Goal: Task Accomplishment & Management: Manage account settings

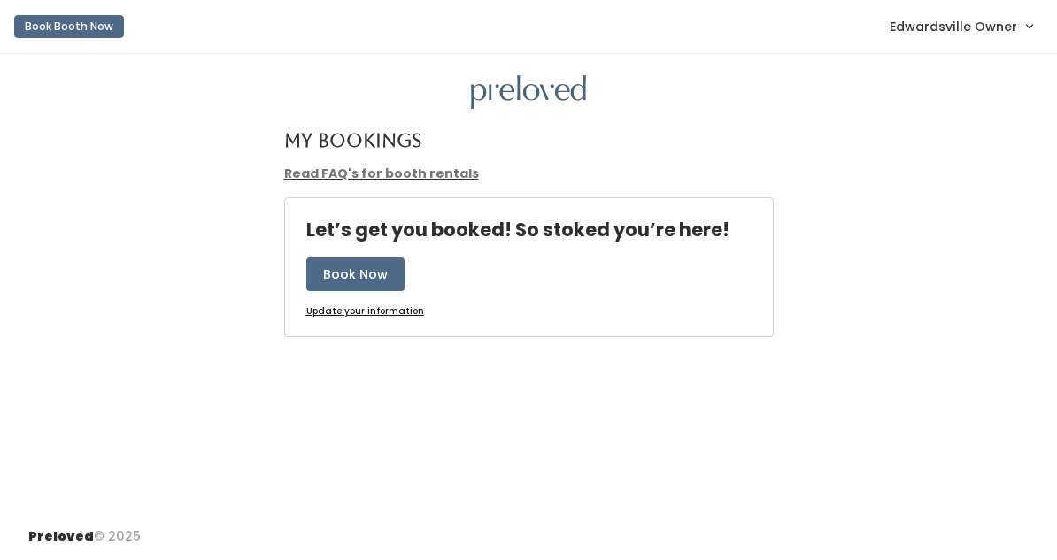
click at [904, 34] on span "Edwardsville Owner" at bounding box center [952, 26] width 127 height 19
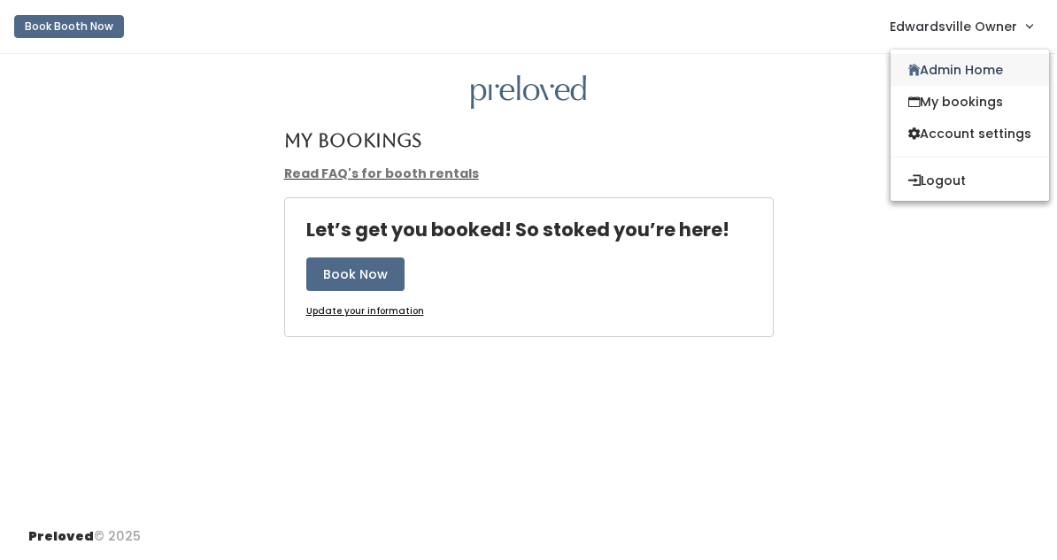
click at [924, 81] on link "Admin Home" at bounding box center [969, 70] width 158 height 32
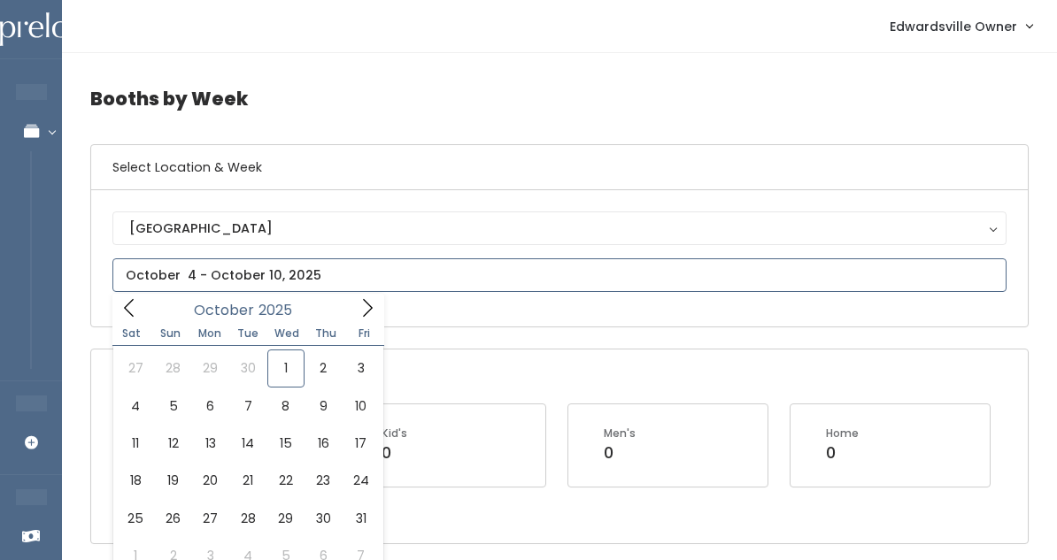
click at [210, 278] on input "text" at bounding box center [559, 275] width 894 height 34
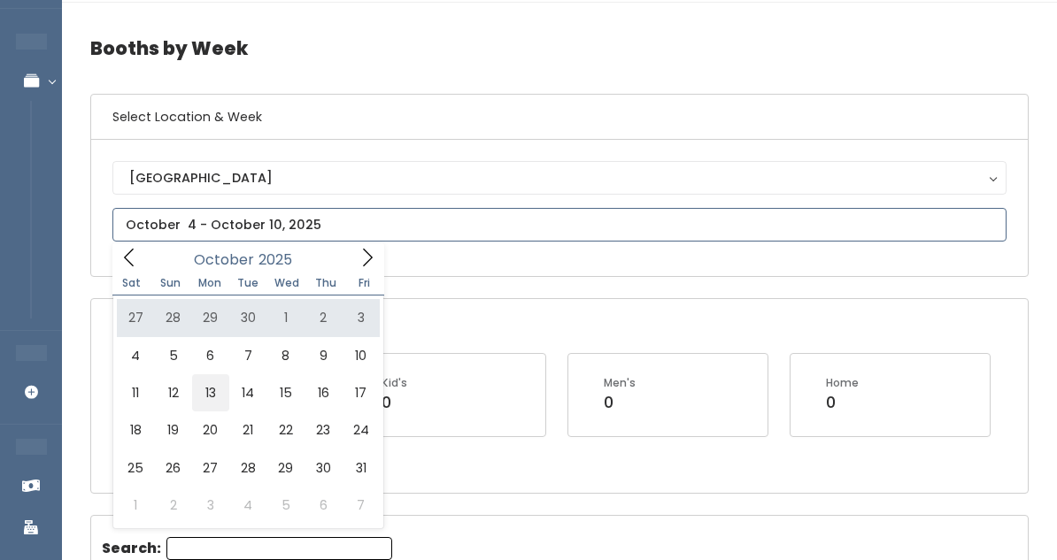
scroll to position [52, 0]
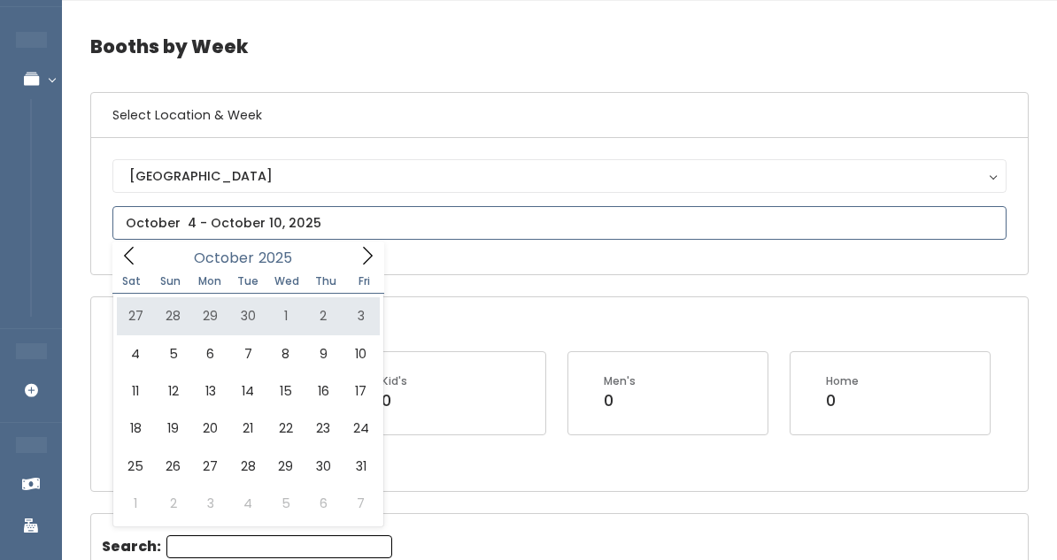
type input "September 27 to October 3"
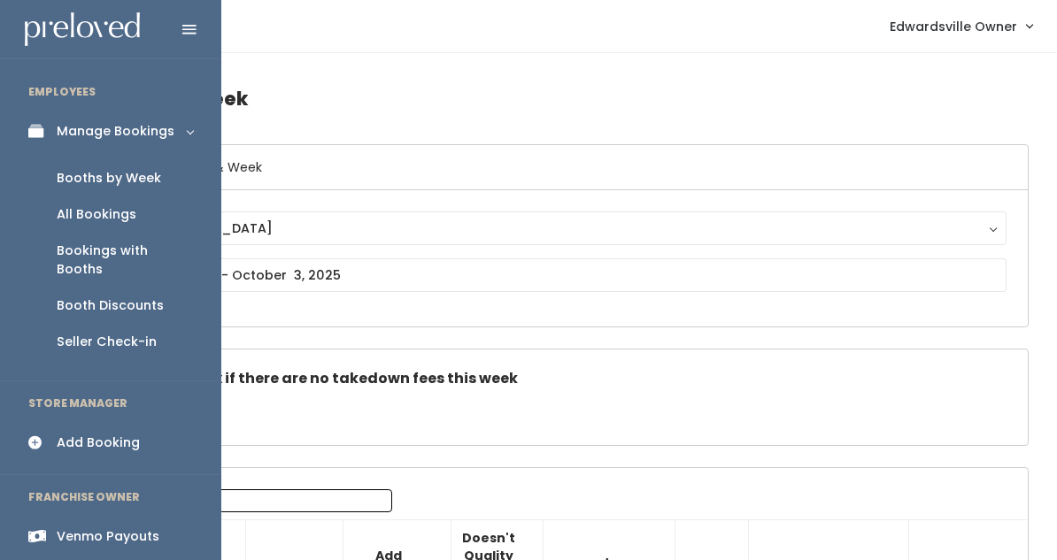
click at [142, 296] on div "Booth Discounts" at bounding box center [110, 305] width 107 height 19
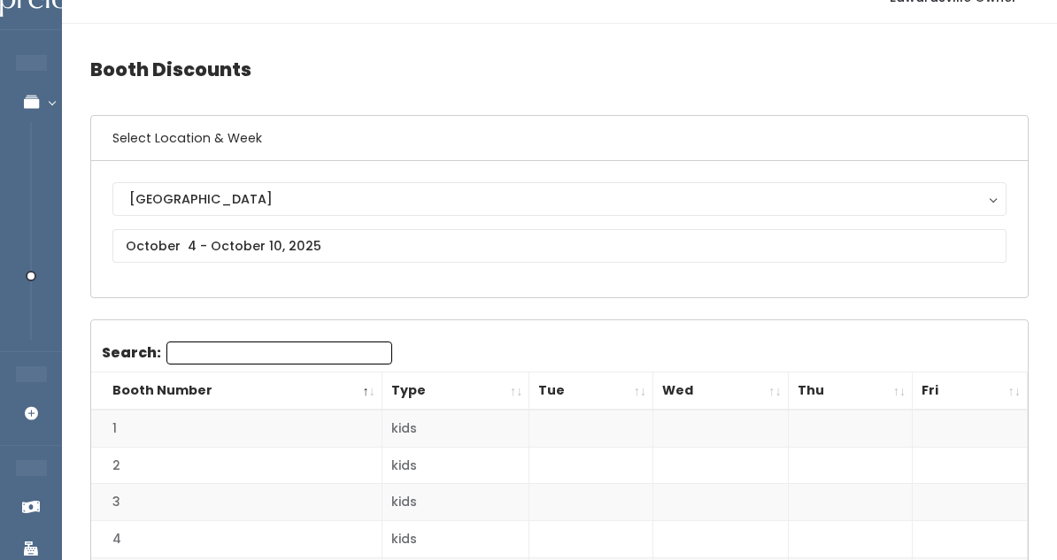
scroll to position [39, 0]
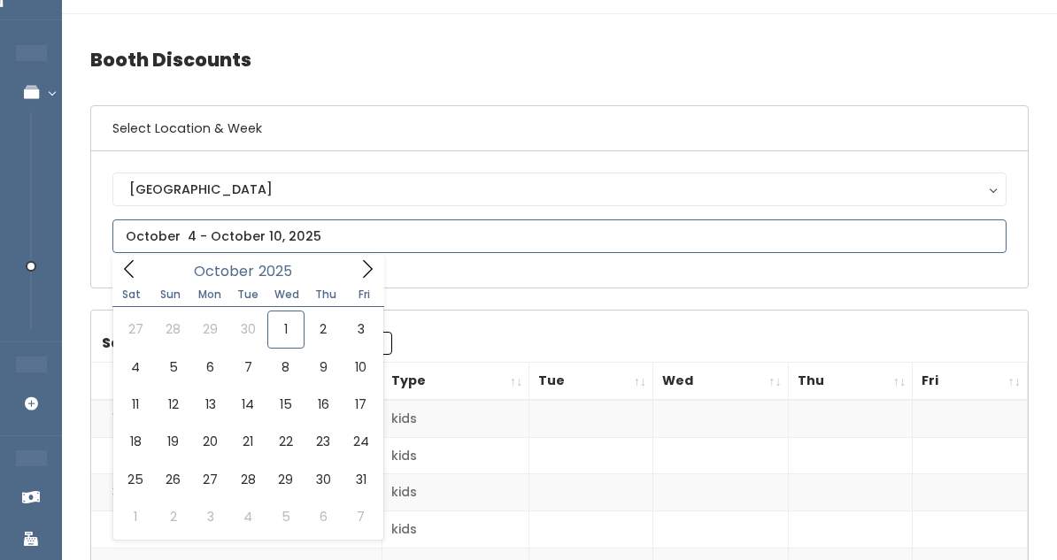
click at [313, 248] on input "text" at bounding box center [559, 236] width 894 height 34
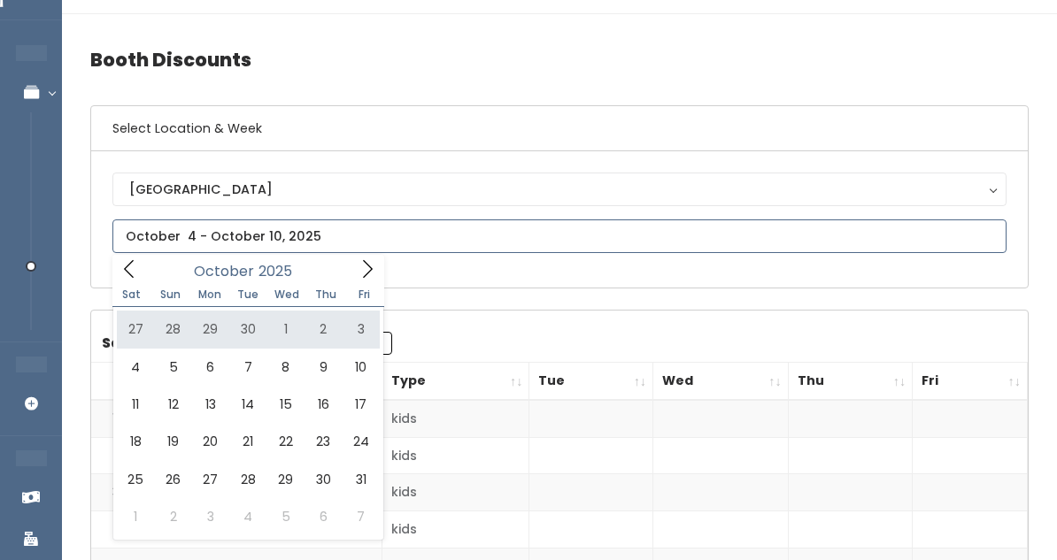
type input "September 27 to October 3"
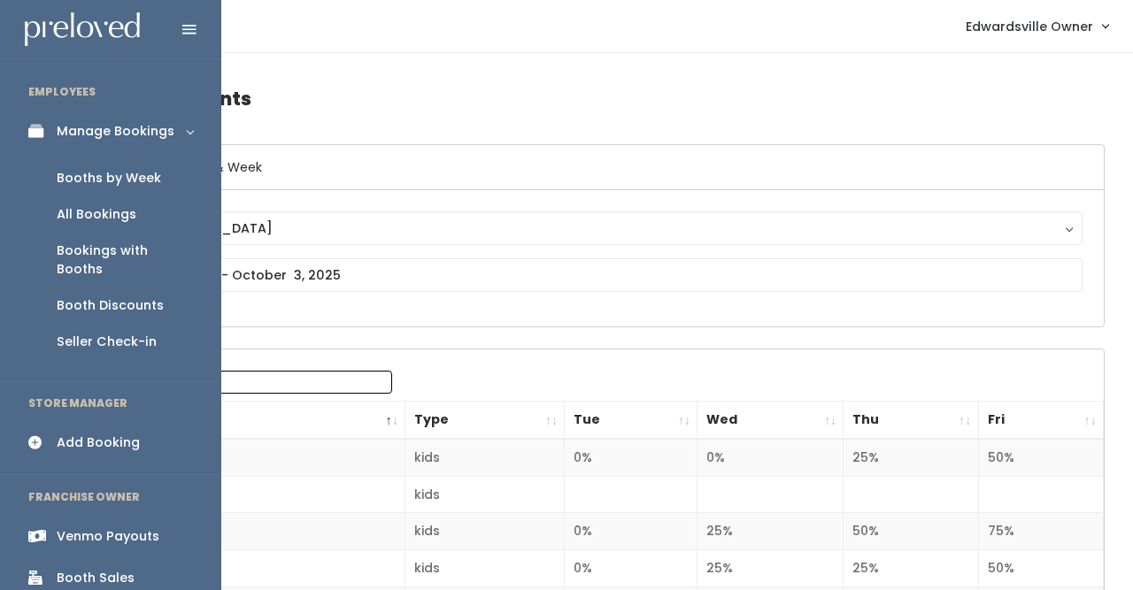
click at [126, 215] on div "All Bookings" at bounding box center [97, 214] width 80 height 19
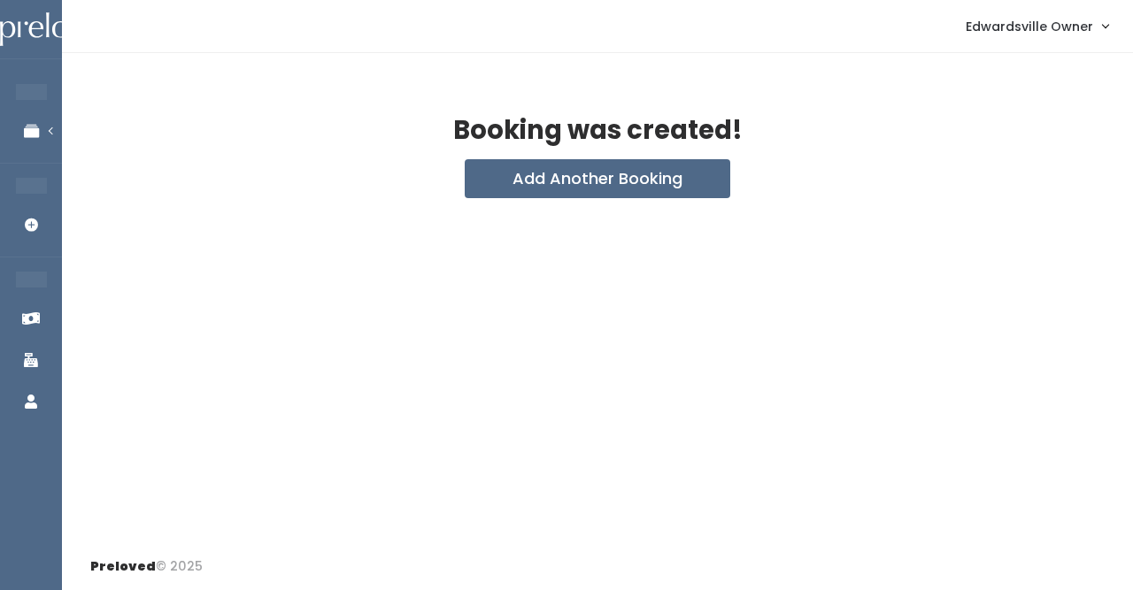
click at [365, 0] on nav "Edwardsville Owner My bookings Account settings Logout" at bounding box center [597, 26] width 1071 height 53
click at [996, 29] on span "Edwardsville Owner" at bounding box center [1029, 26] width 127 height 19
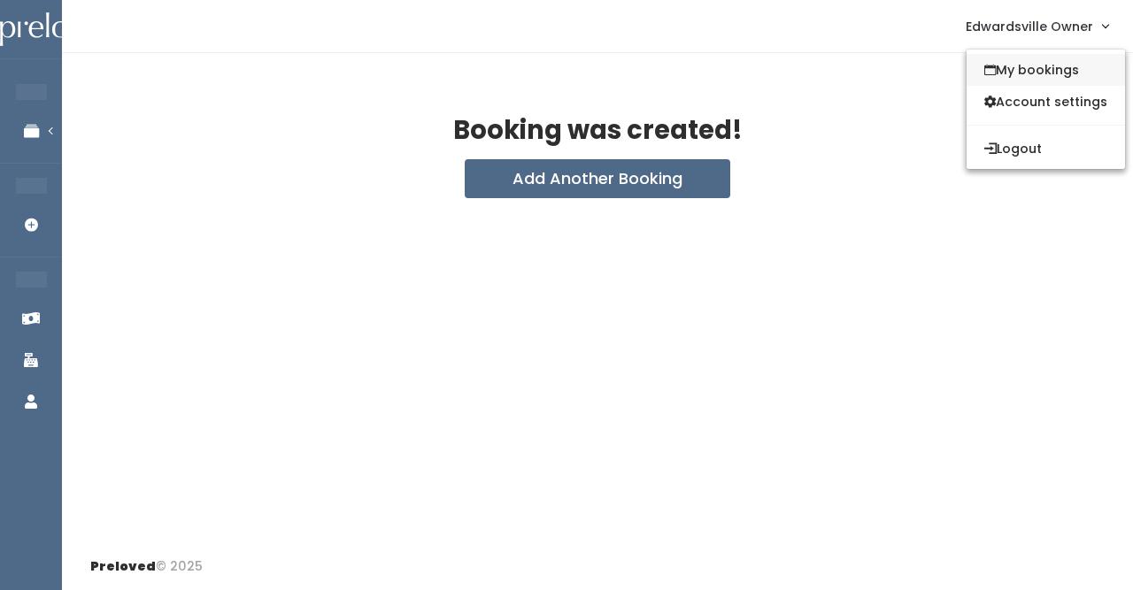
click at [998, 54] on link "My bookings" at bounding box center [1045, 70] width 158 height 32
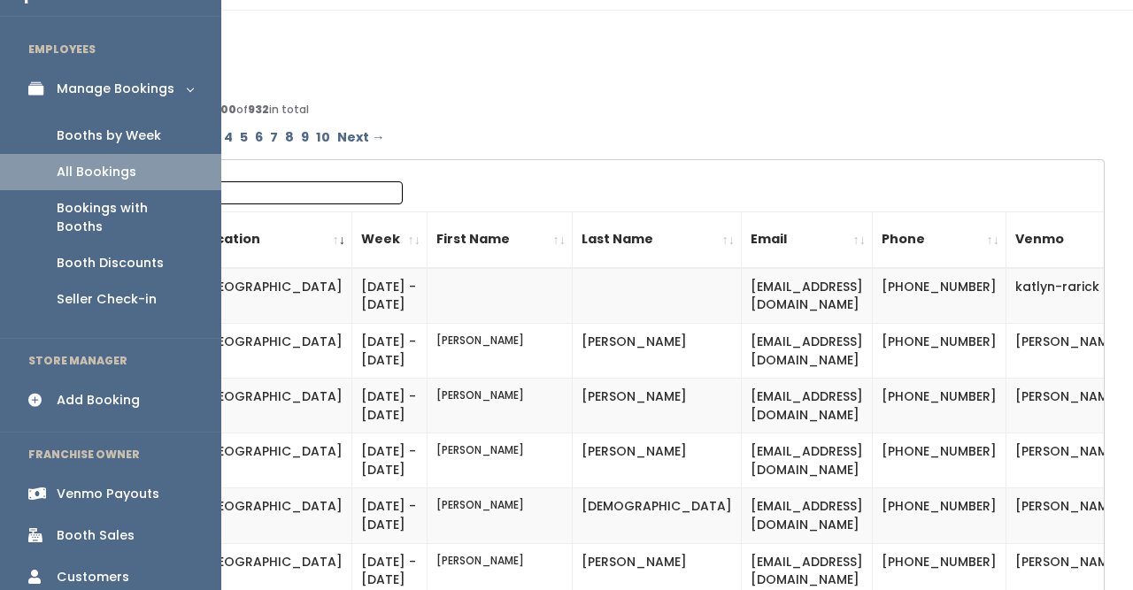
scroll to position [58, 0]
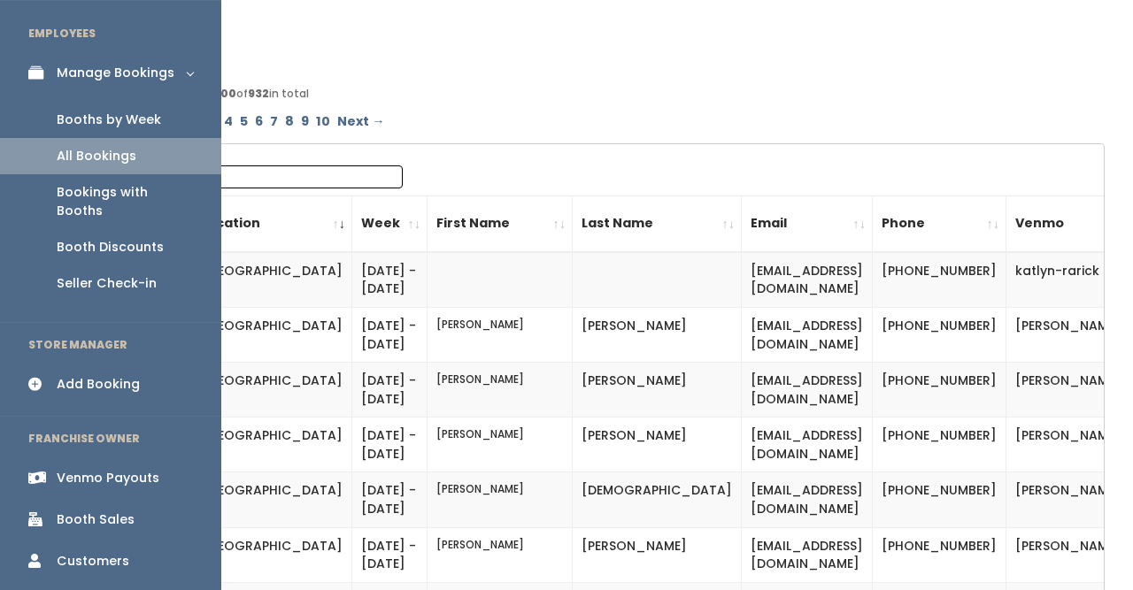
click at [97, 511] on div "Booth Sales" at bounding box center [96, 520] width 78 height 19
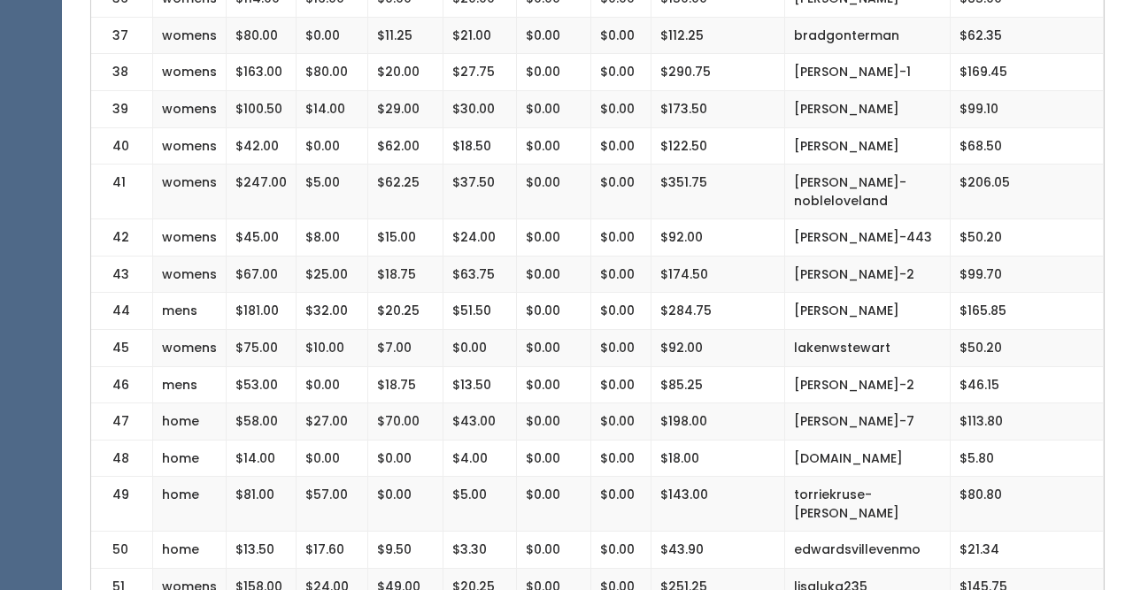
scroll to position [1783, 0]
drag, startPoint x: 713, startPoint y: 307, endPoint x: 654, endPoint y: 304, distance: 59.4
click at [654, 330] on td "$92.00" at bounding box center [718, 348] width 134 height 37
click at [663, 330] on td "$92.00" at bounding box center [718, 348] width 134 height 37
drag, startPoint x: 712, startPoint y: 306, endPoint x: 656, endPoint y: 301, distance: 56.0
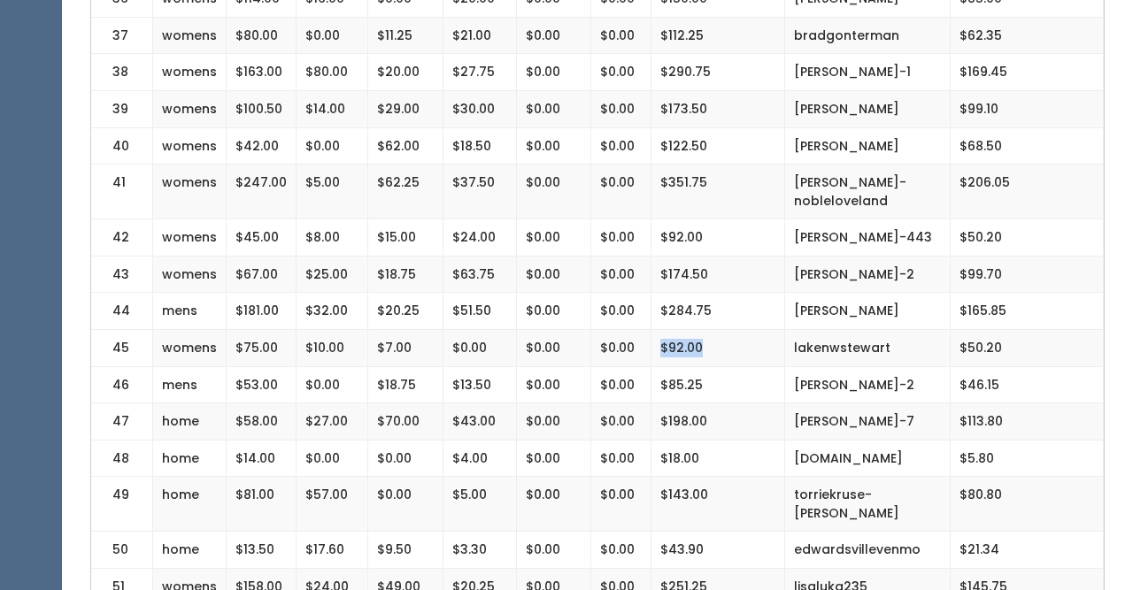
click at [656, 330] on td "$92.00" at bounding box center [718, 348] width 134 height 37
click at [712, 330] on td "$92.00" at bounding box center [718, 348] width 134 height 37
drag, startPoint x: 710, startPoint y: 301, endPoint x: 657, endPoint y: 299, distance: 53.1
click at [657, 330] on td "$92.00" at bounding box center [718, 348] width 134 height 37
click at [744, 330] on td "$92.00" at bounding box center [718, 348] width 134 height 37
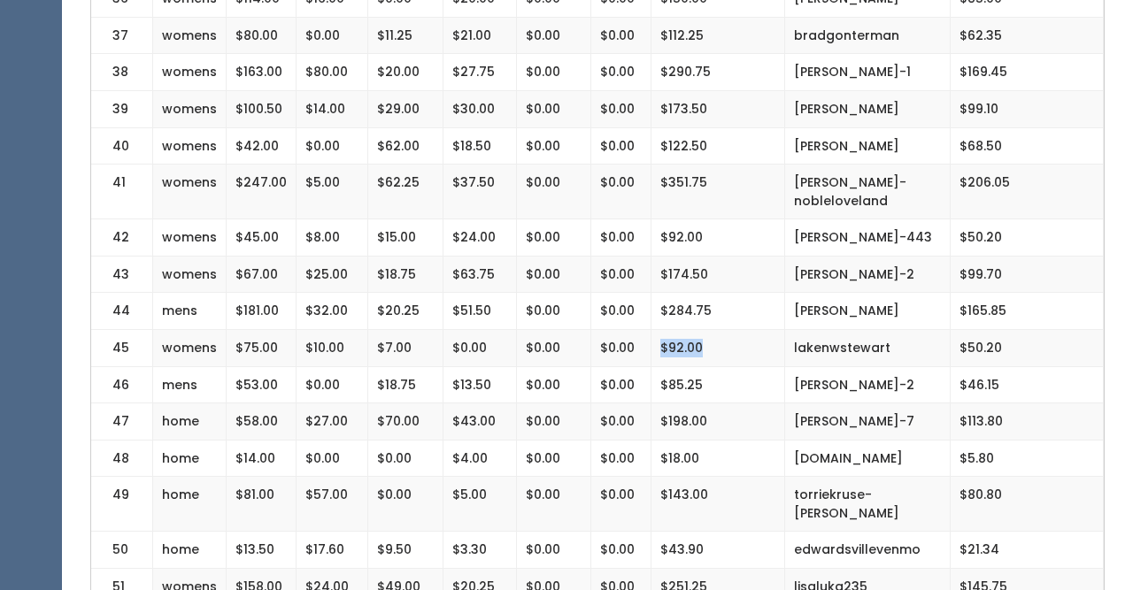
drag, startPoint x: 731, startPoint y: 308, endPoint x: 658, endPoint y: 298, distance: 73.2
click at [658, 330] on td "$92.00" at bounding box center [718, 348] width 134 height 37
click at [733, 330] on td "$92.00" at bounding box center [718, 348] width 134 height 37
drag, startPoint x: 719, startPoint y: 301, endPoint x: 655, endPoint y: 301, distance: 63.7
click at [655, 330] on td "$92.00" at bounding box center [718, 348] width 134 height 37
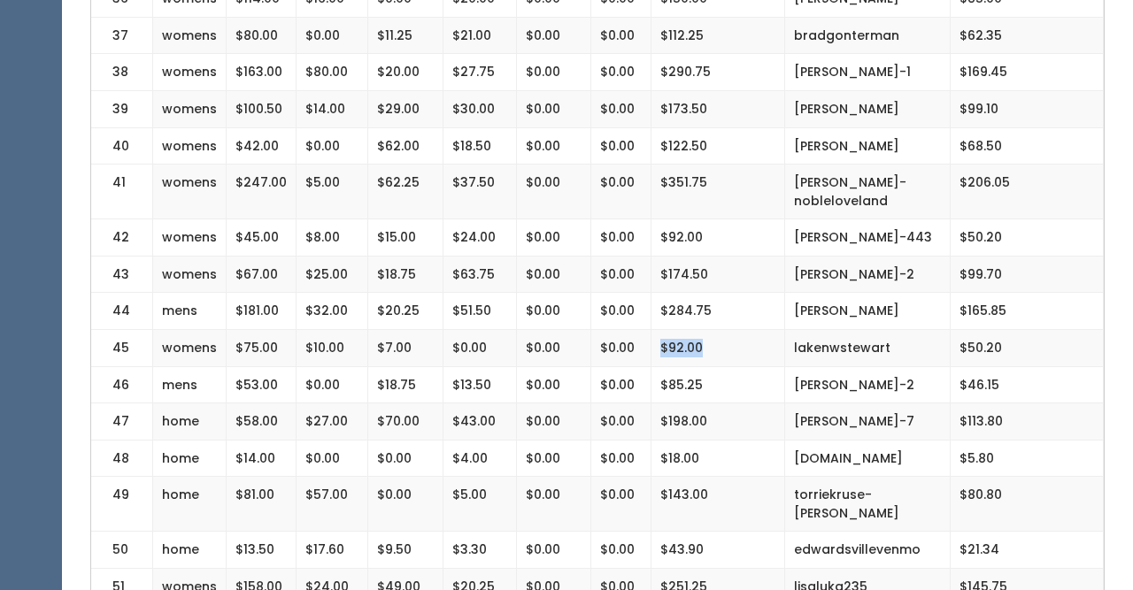
click at [712, 330] on td "$92.00" at bounding box center [718, 348] width 134 height 37
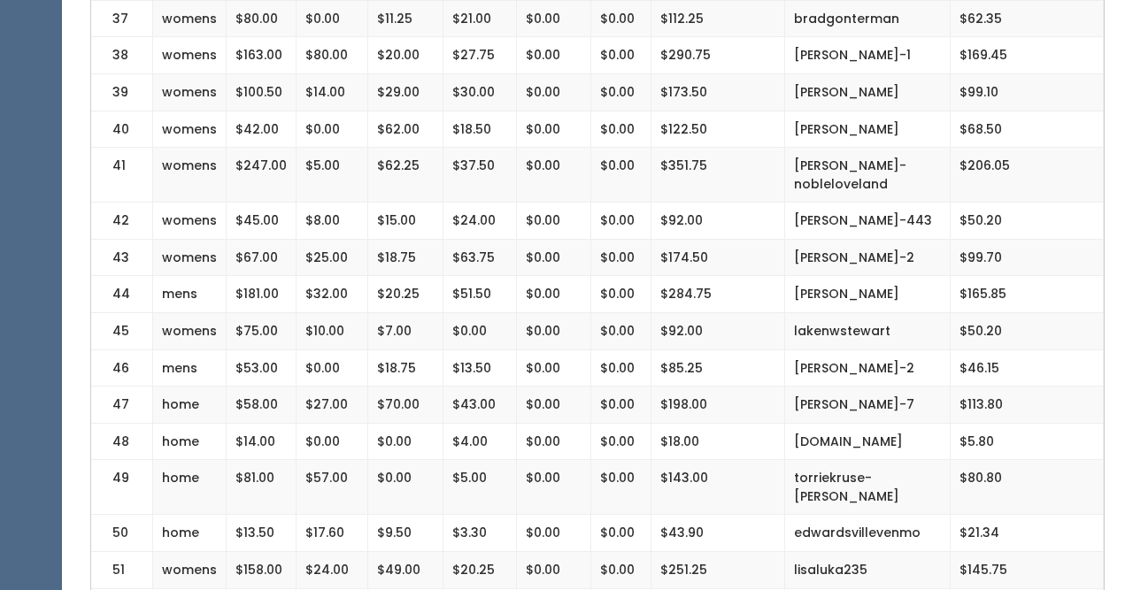
scroll to position [1800, 0]
drag, startPoint x: 712, startPoint y: 295, endPoint x: 655, endPoint y: 290, distance: 56.8
click at [655, 313] on td "$92.00" at bounding box center [718, 331] width 134 height 37
click at [727, 313] on td "$92.00" at bounding box center [718, 331] width 134 height 37
drag, startPoint x: 713, startPoint y: 293, endPoint x: 658, endPoint y: 292, distance: 54.9
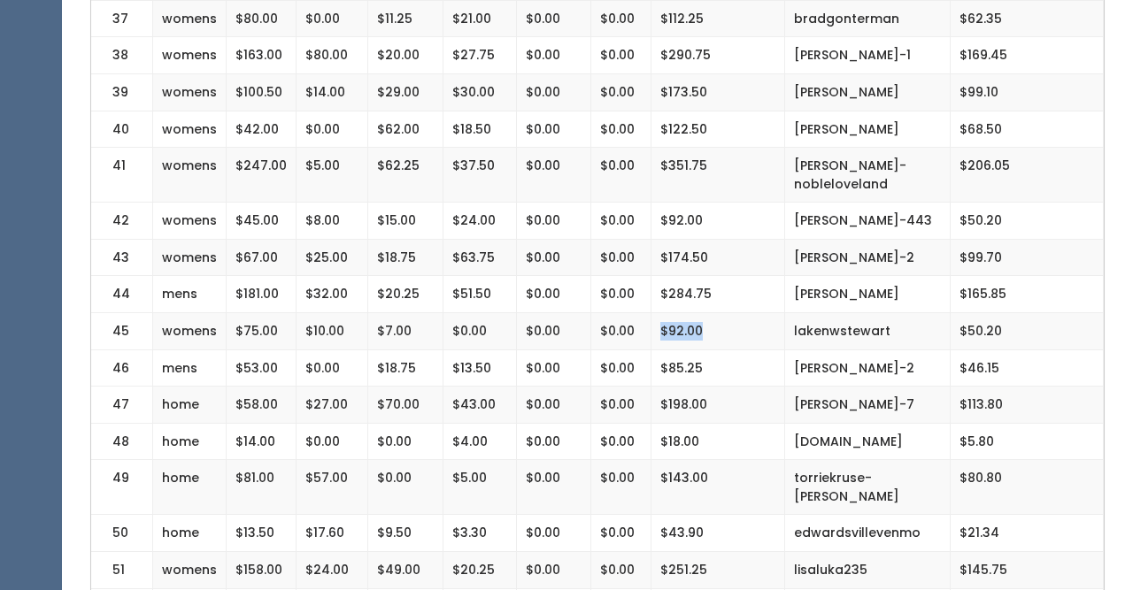
click at [658, 313] on td "$92.00" at bounding box center [718, 331] width 134 height 37
click at [730, 313] on td "$92.00" at bounding box center [718, 331] width 134 height 37
drag, startPoint x: 721, startPoint y: 289, endPoint x: 648, endPoint y: 284, distance: 73.6
click at [648, 313] on tr "45 womens $75.00 $10.00 $7.00 $0.00 $0.00 $0.00 $92.00 lakenwstewart $50.20" at bounding box center [597, 331] width 1012 height 37
click at [720, 313] on td "$92.00" at bounding box center [718, 331] width 134 height 37
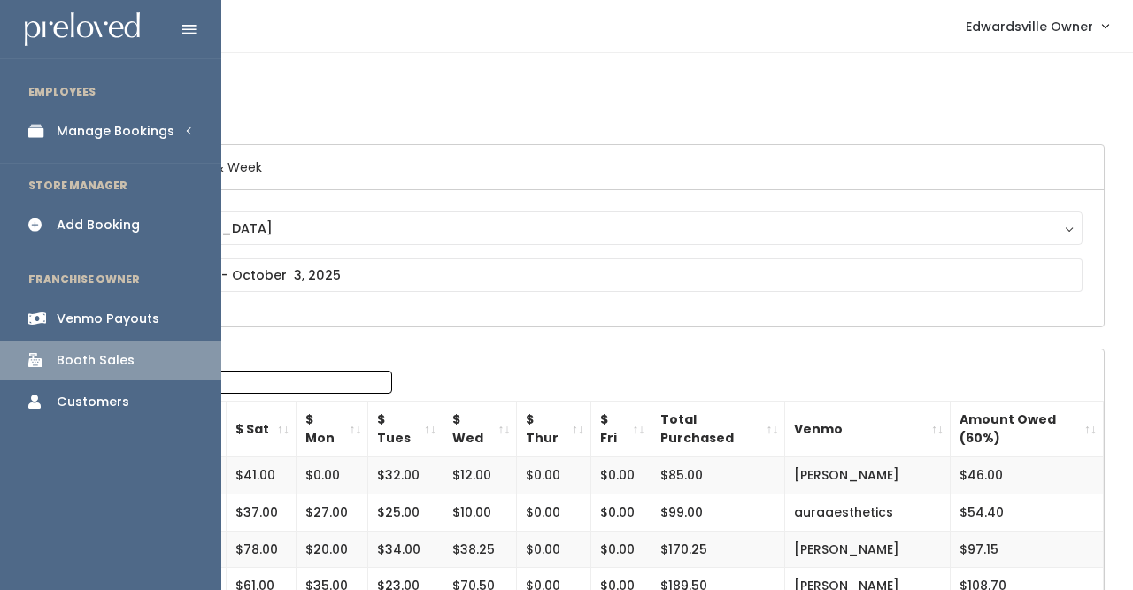
scroll to position [0, 0]
click at [173, 127] on link "Manage Bookings" at bounding box center [110, 132] width 221 height 40
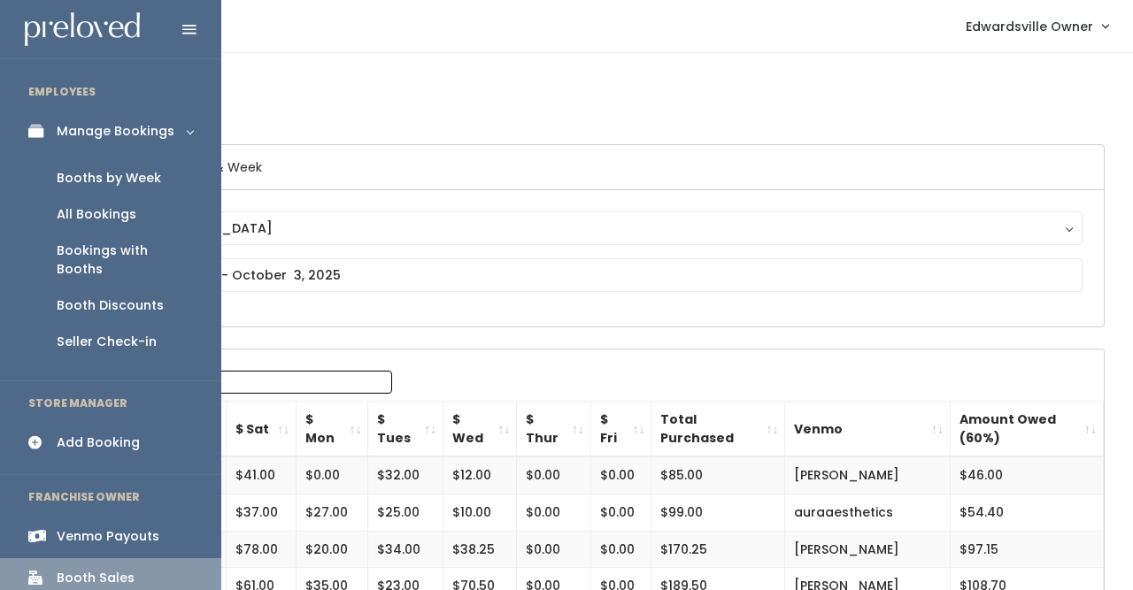
click at [110, 213] on div "All Bookings" at bounding box center [97, 214] width 80 height 19
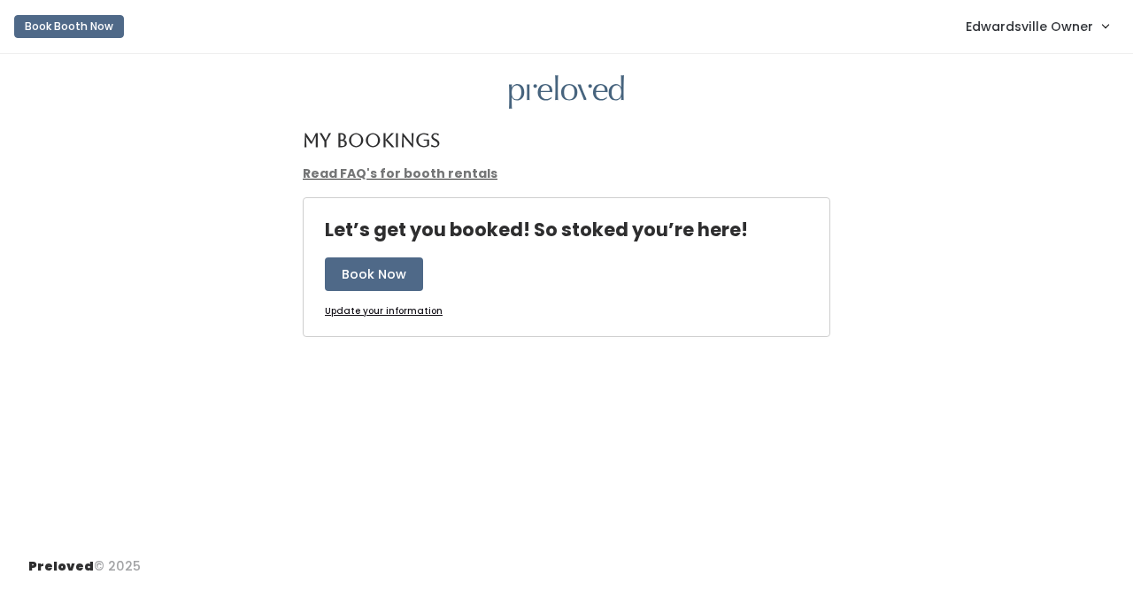
click at [966, 25] on link "Edwardsville Owner" at bounding box center [1037, 26] width 178 height 38
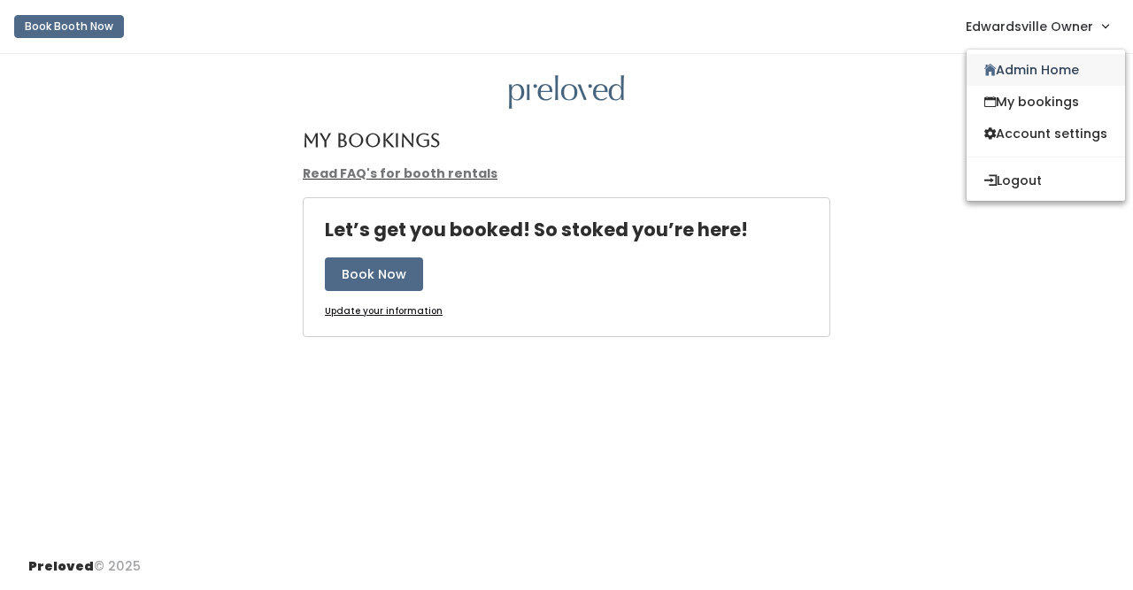
click at [988, 73] on icon at bounding box center [990, 70] width 12 height 13
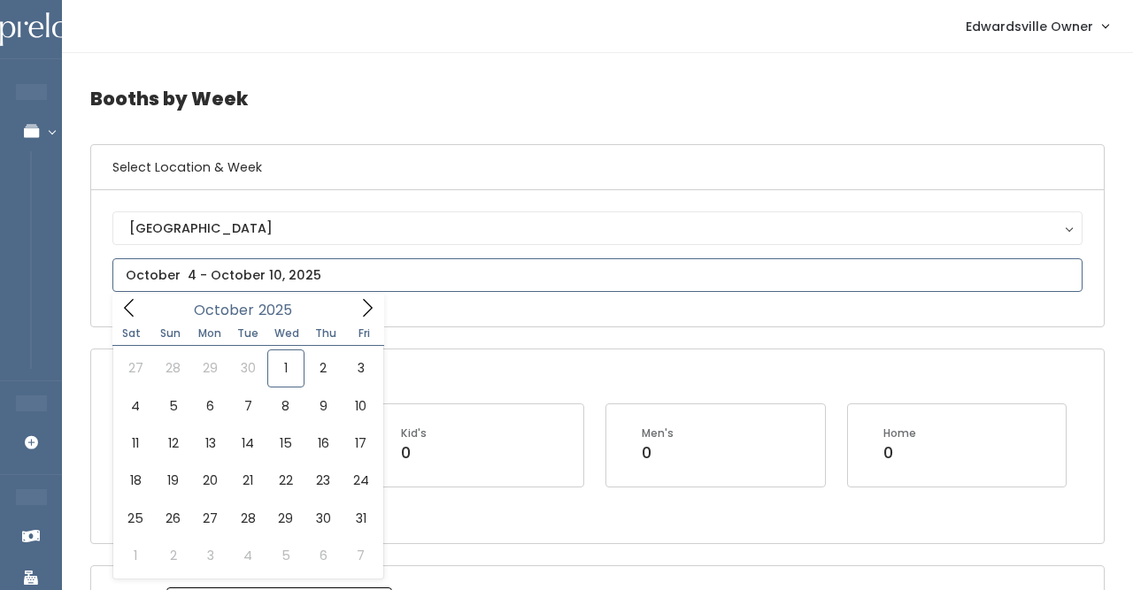
click at [214, 266] on input "text" at bounding box center [597, 275] width 970 height 34
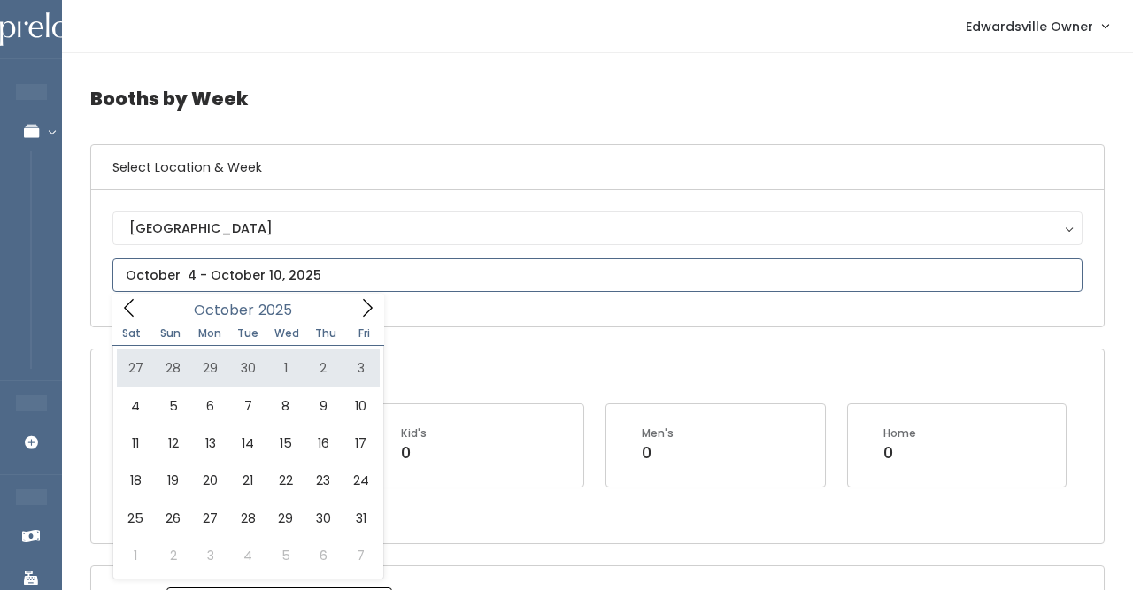
type input "September 27 to October 3"
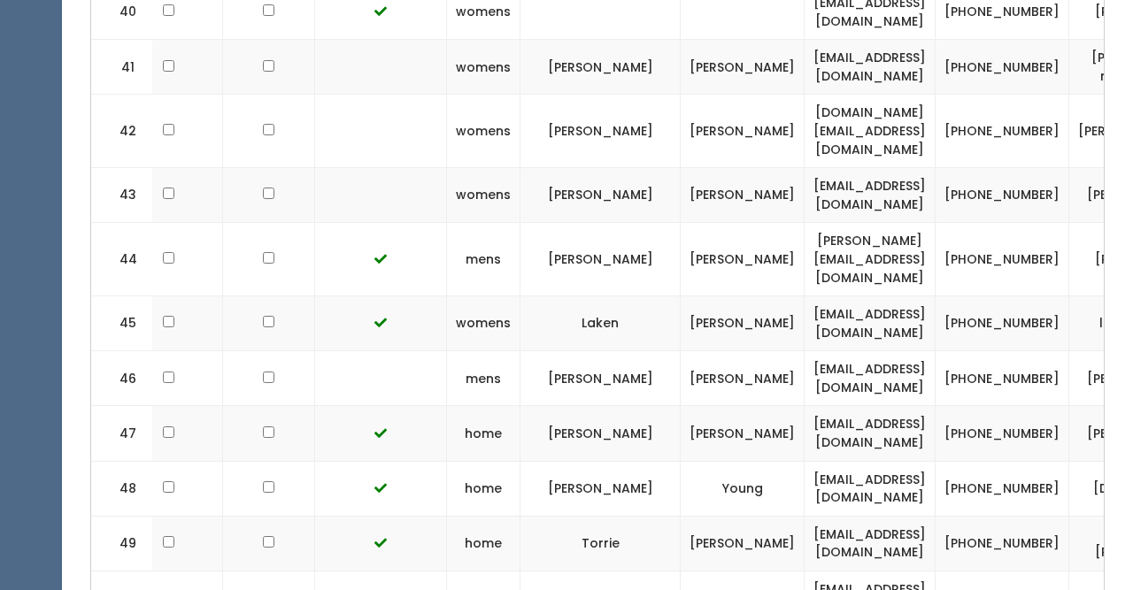
scroll to position [0, 235]
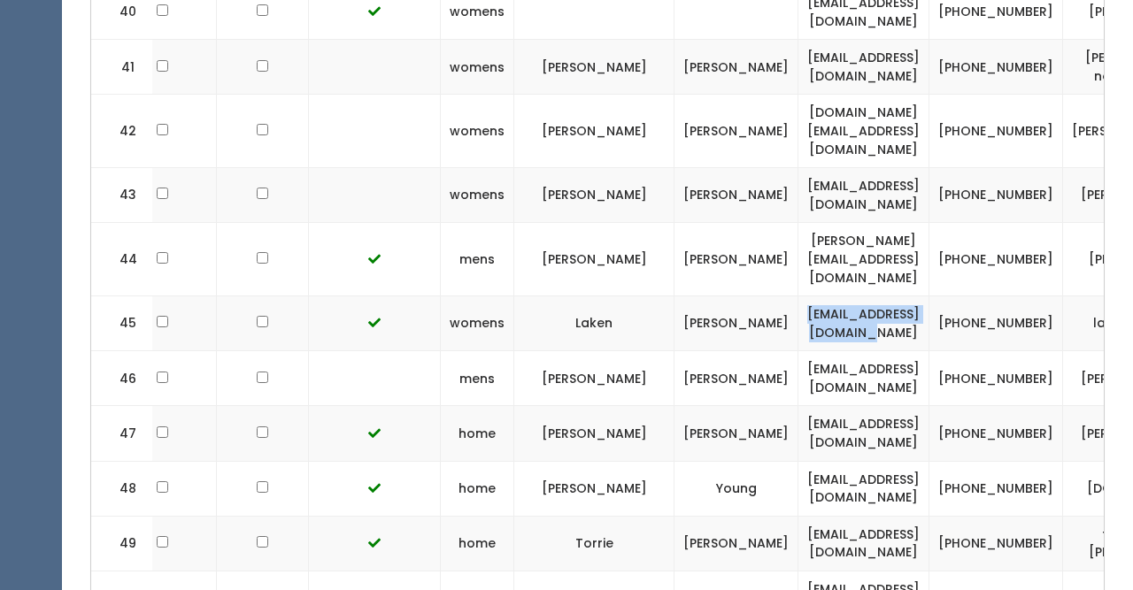
drag, startPoint x: 993, startPoint y: 167, endPoint x: 808, endPoint y: 165, distance: 185.0
click at [808, 296] on td "stewartlakenw@gmail.com" at bounding box center [863, 323] width 131 height 55
copy td "stewartlakenw@gmail.com"
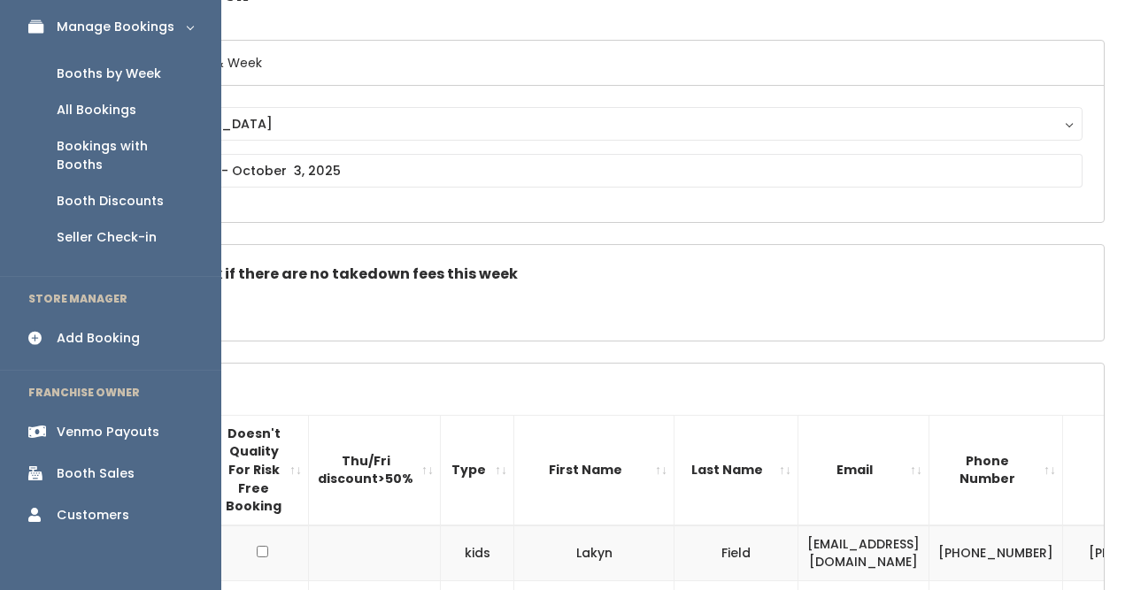
scroll to position [156, 0]
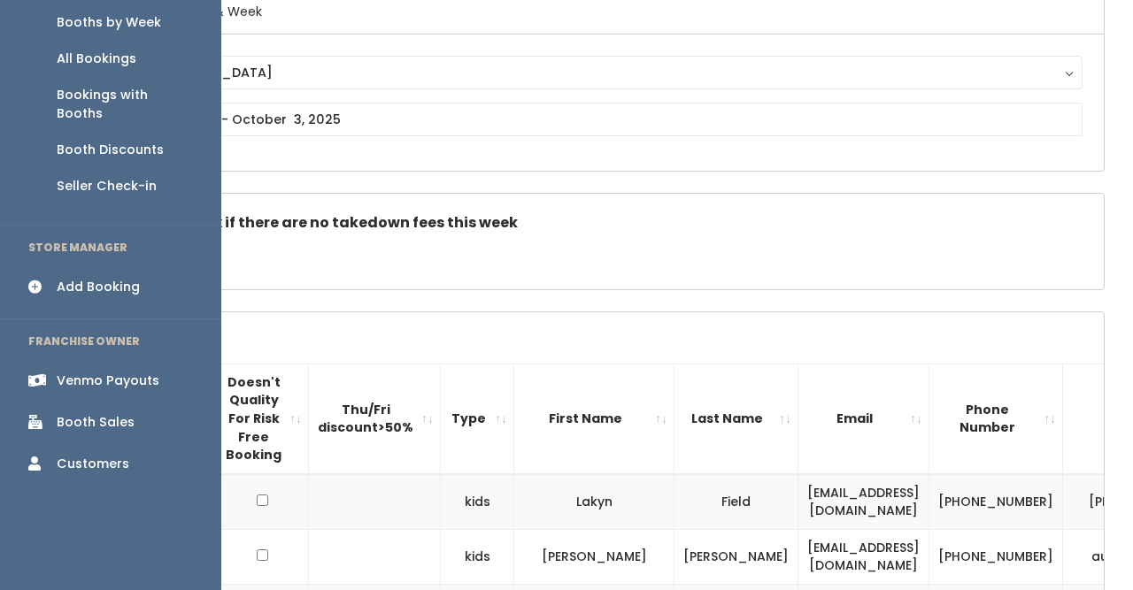
click at [88, 413] on div "Booth Sales" at bounding box center [96, 422] width 78 height 19
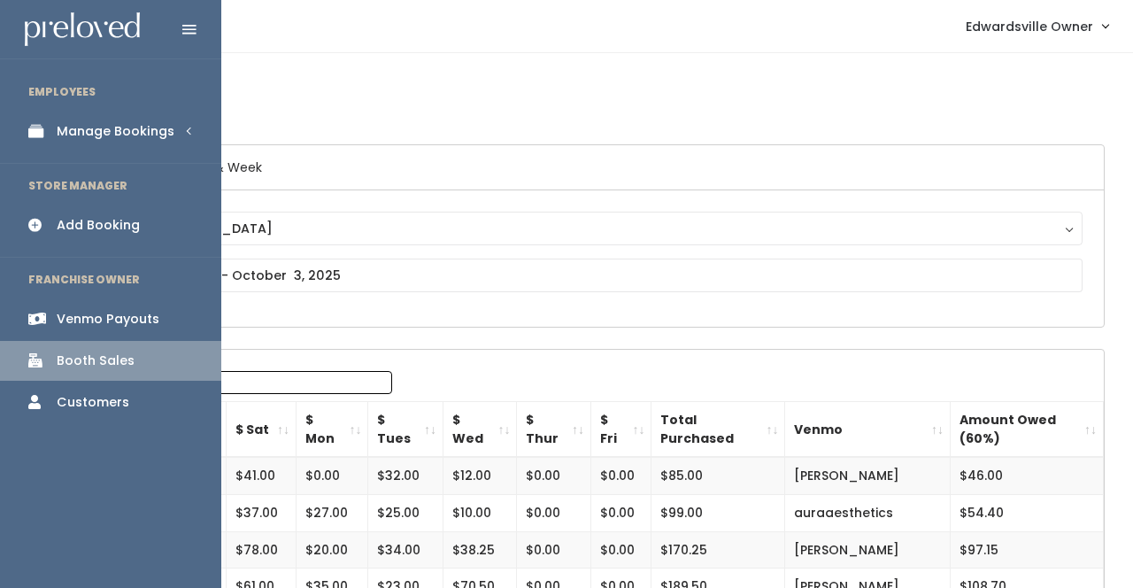
click at [130, 139] on div "Manage Bookings" at bounding box center [116, 131] width 118 height 19
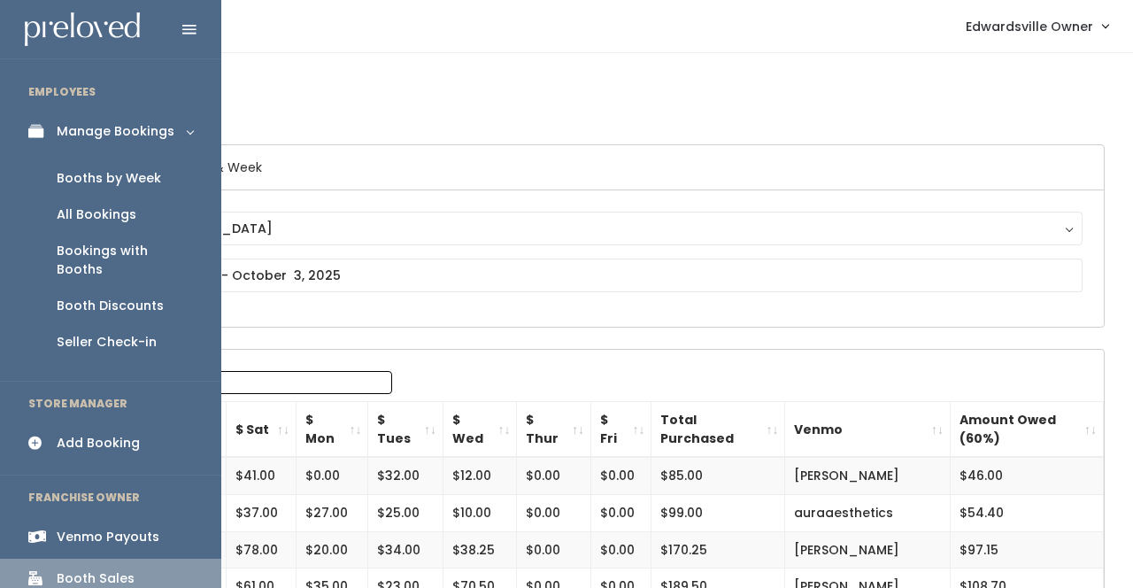
click at [119, 296] on div "Booth Discounts" at bounding box center [110, 305] width 107 height 19
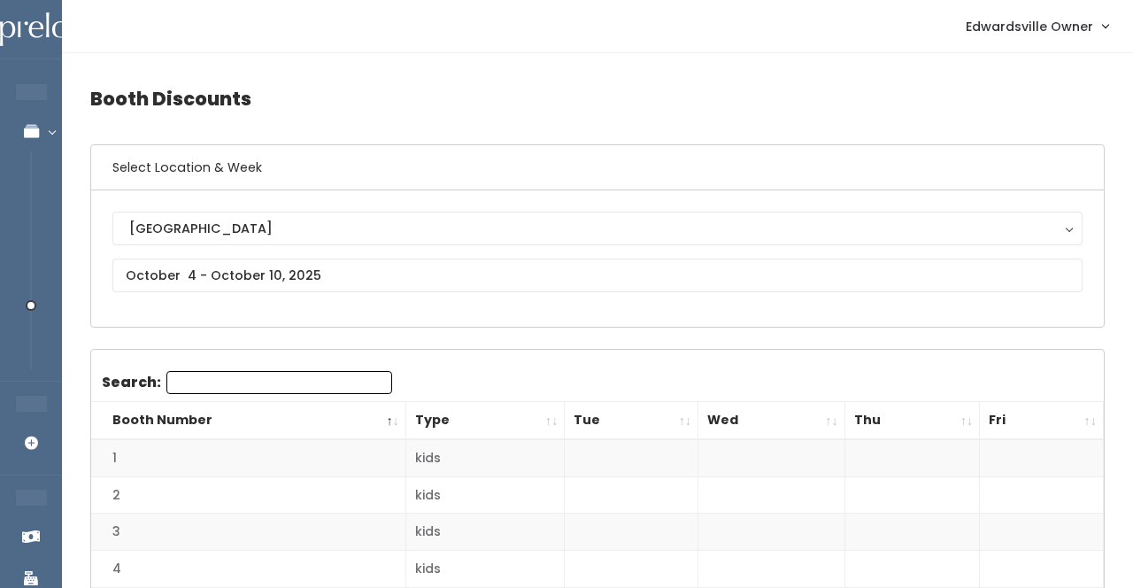
click at [231, 256] on div "Edwardsville Edwardsville" at bounding box center [597, 259] width 970 height 94
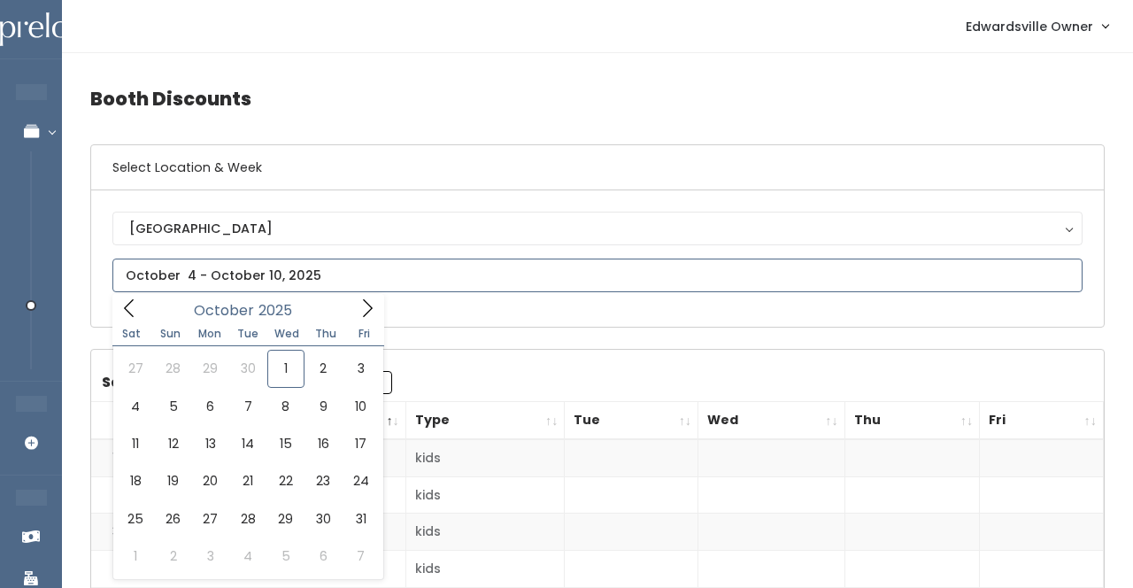
click at [231, 267] on input "text" at bounding box center [597, 275] width 970 height 34
type input "September 27 to October 3"
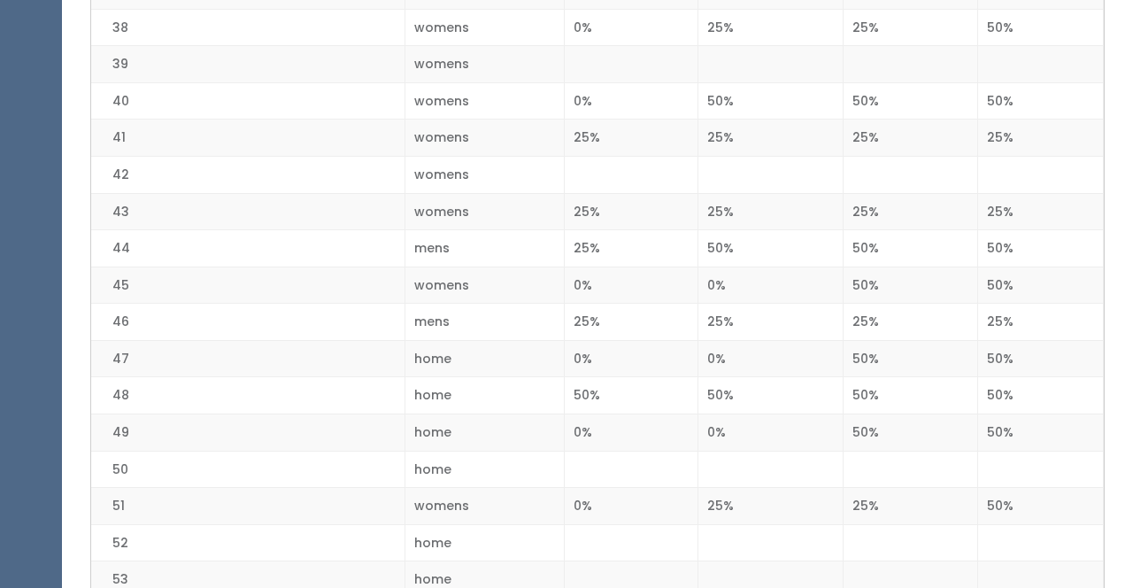
scroll to position [1284, 0]
